Goal: Check status: Check status

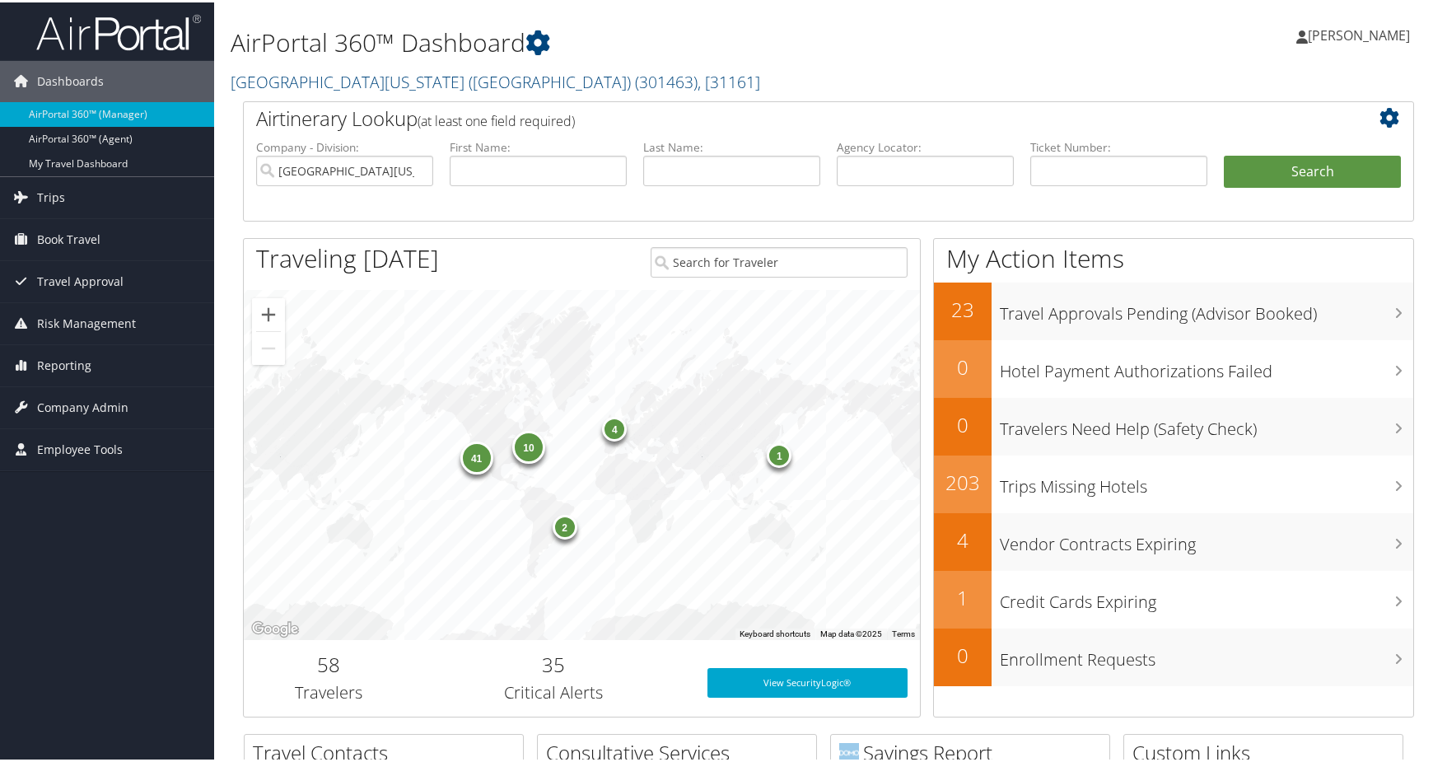
click at [1137, 16] on div "[PERSON_NAME] [PERSON_NAME] My Settings Travel Agency Contacts Log Consulting T…" at bounding box center [1202, 39] width 481 height 63
click at [414, 184] on input "[GEOGRAPHIC_DATA][US_STATE] ([GEOGRAPHIC_DATA])" at bounding box center [344, 168] width 177 height 30
click at [473, 184] on input "text" at bounding box center [538, 168] width 177 height 30
type input "zillah"
click at [740, 184] on input "text" at bounding box center [731, 168] width 177 height 30
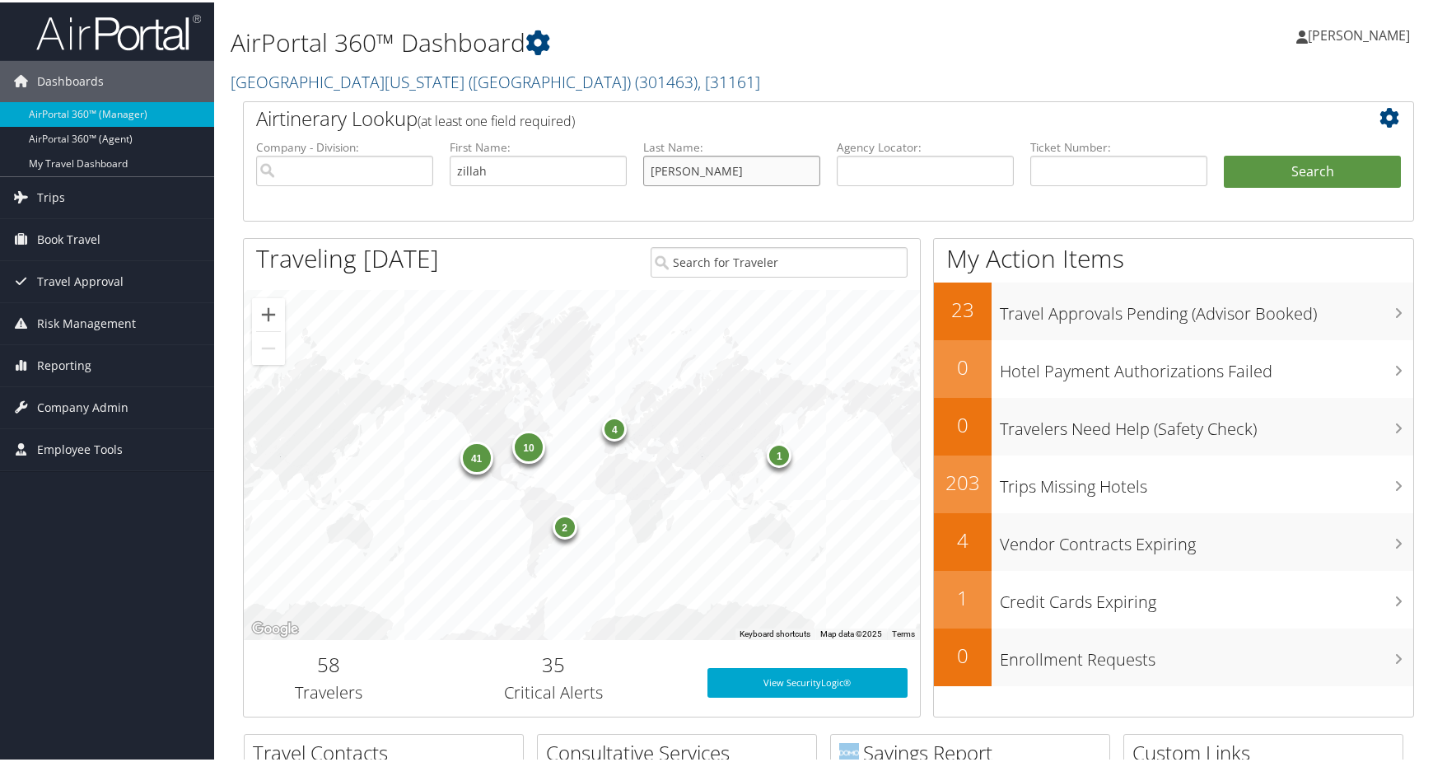
type input "[PERSON_NAME]"
click at [1224, 153] on button "Search" at bounding box center [1312, 169] width 177 height 33
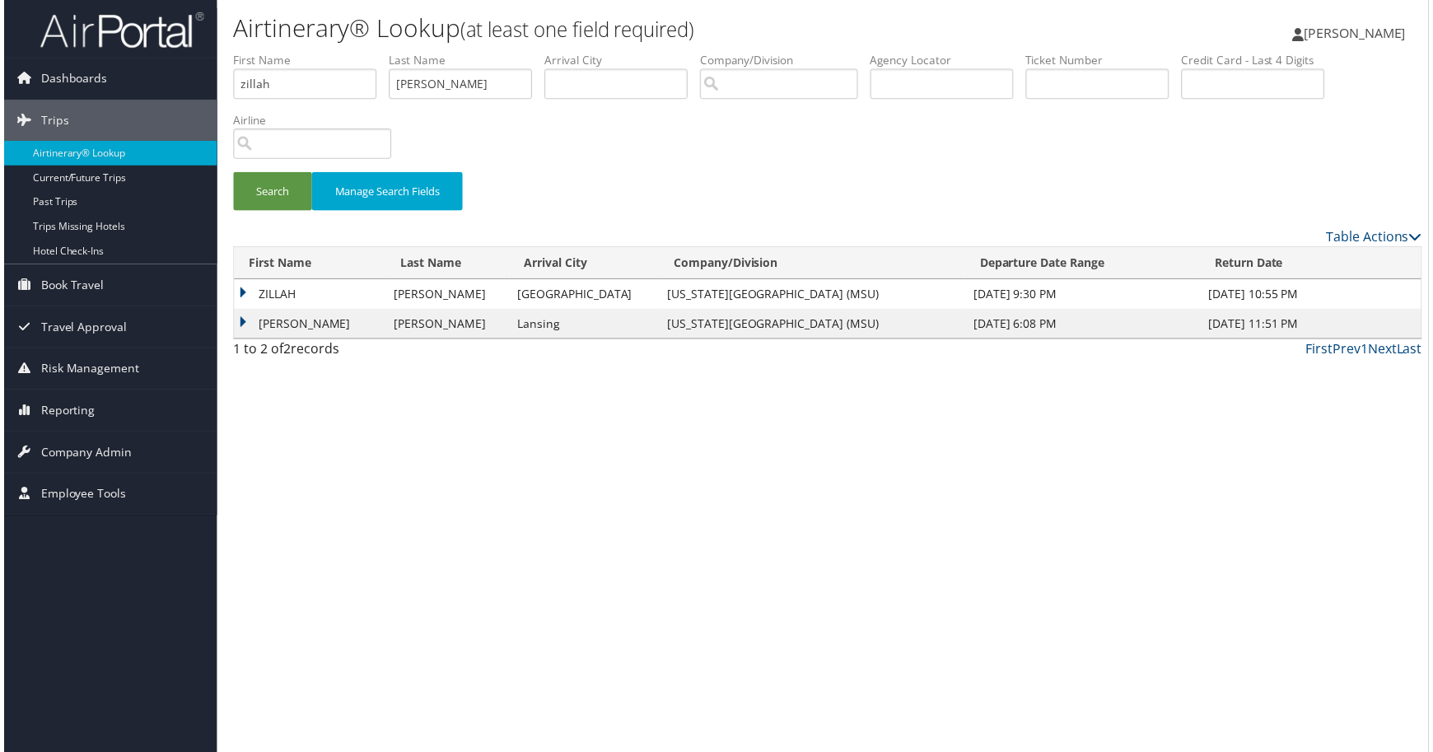
scroll to position [10, 0]
click at [272, 310] on td "ZILLAH" at bounding box center [307, 296] width 152 height 30
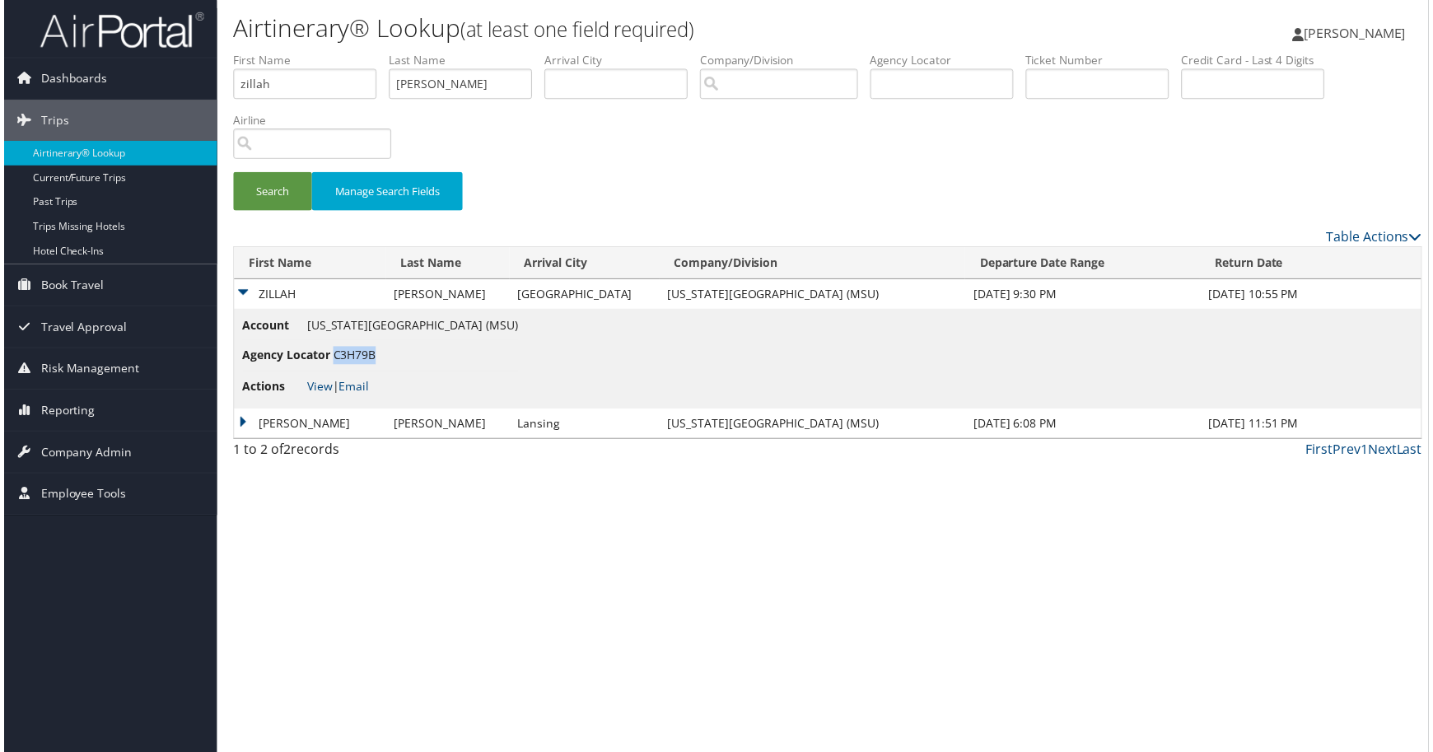
drag, startPoint x: 382, startPoint y: 515, endPoint x: 444, endPoint y: 514, distance: 61.8
click at [374, 365] on span "C3H79B" at bounding box center [352, 357] width 43 height 16
copy span "C3H79B"
click at [1033, 228] on div "Search Manage Search Fields" at bounding box center [828, 200] width 1220 height 55
click at [1339, 30] on span "[PERSON_NAME]" at bounding box center [1359, 33] width 102 height 18
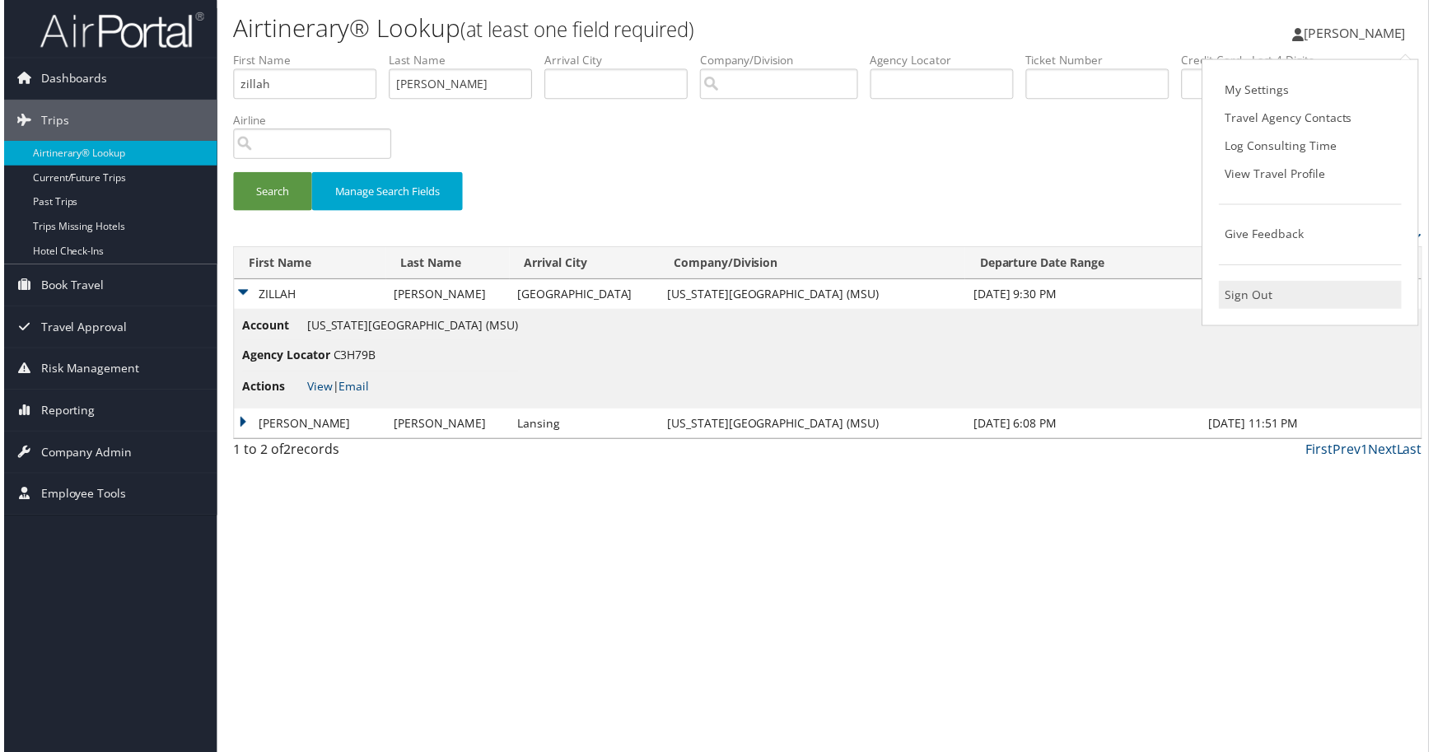
click at [1260, 310] on link "Sign Out" at bounding box center [1314, 296] width 184 height 28
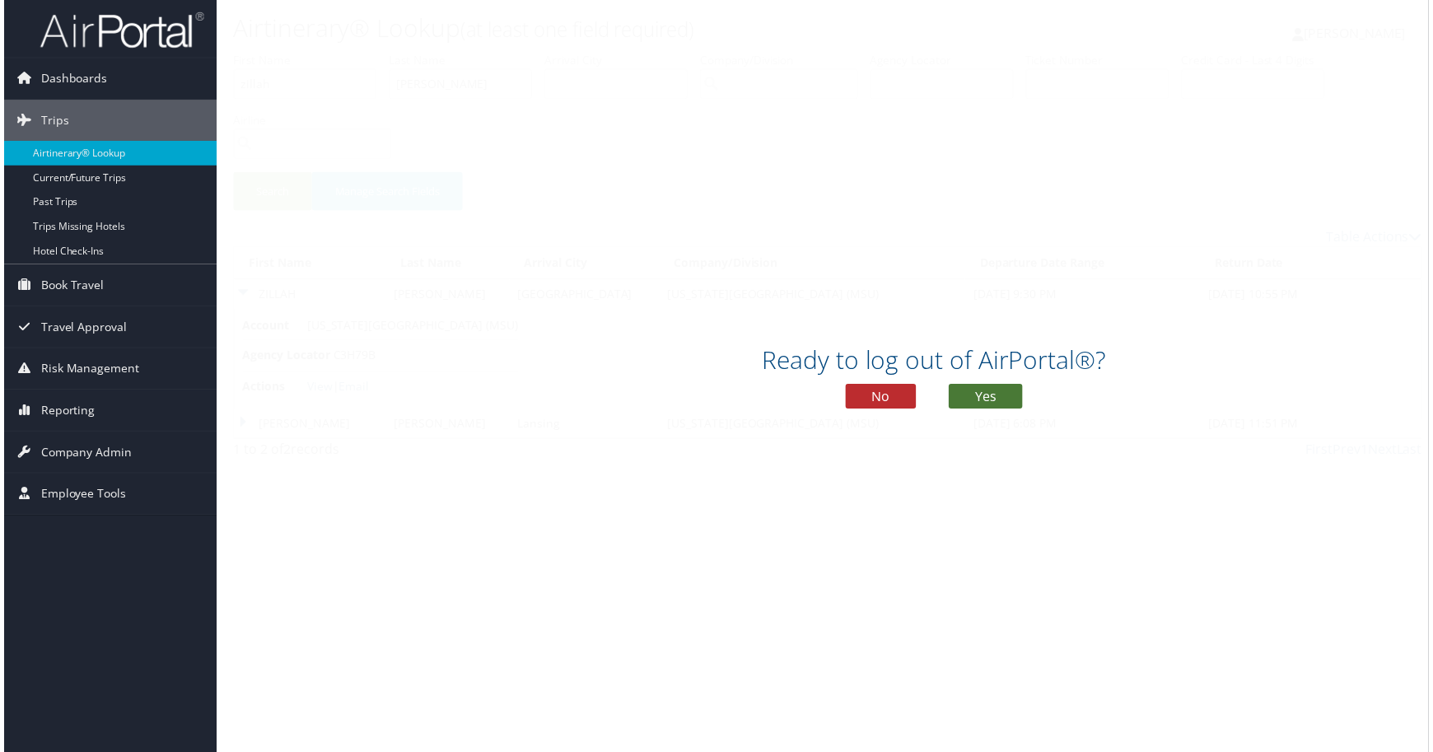
drag, startPoint x: 1012, startPoint y: 418, endPoint x: 1008, endPoint y: 399, distance: 19.4
click at [1011, 411] on button "Yes" at bounding box center [987, 398] width 74 height 25
